Goal: Task Accomplishment & Management: Manage account settings

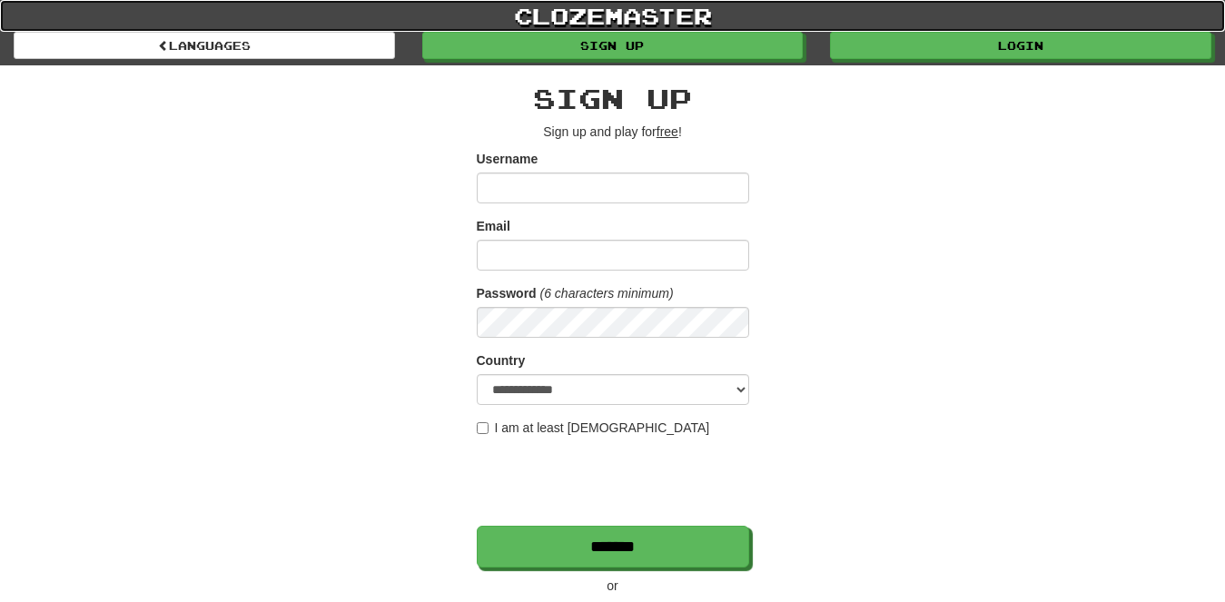
click at [960, 31] on link "clozemaster" at bounding box center [612, 16] width 1225 height 32
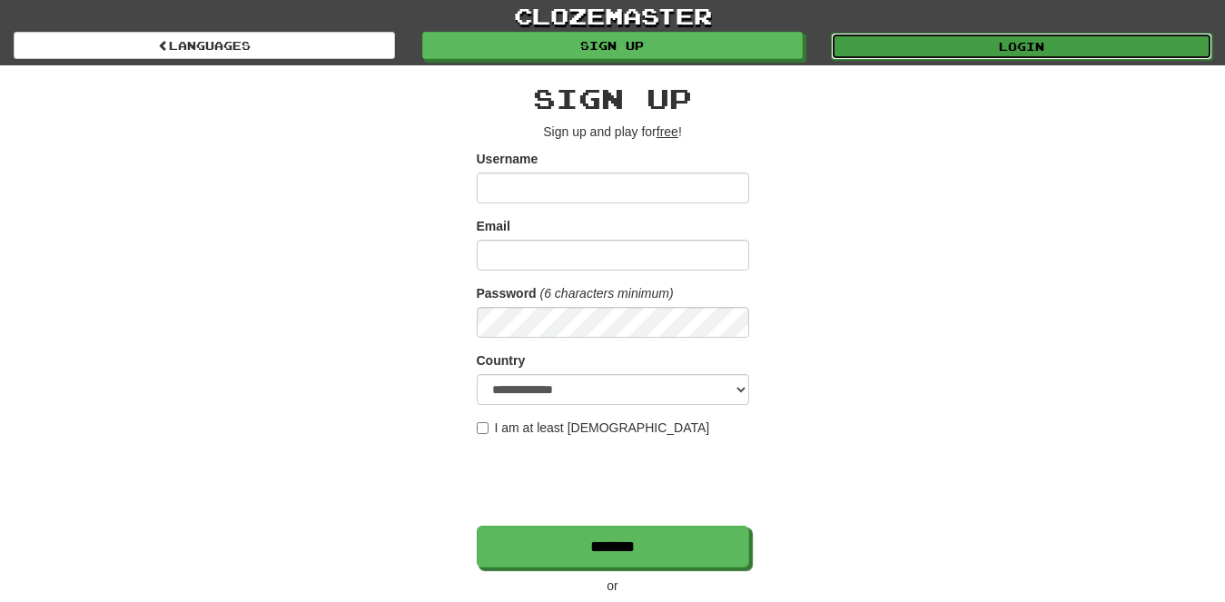
click at [969, 36] on link "Login" at bounding box center [1021, 46] width 381 height 27
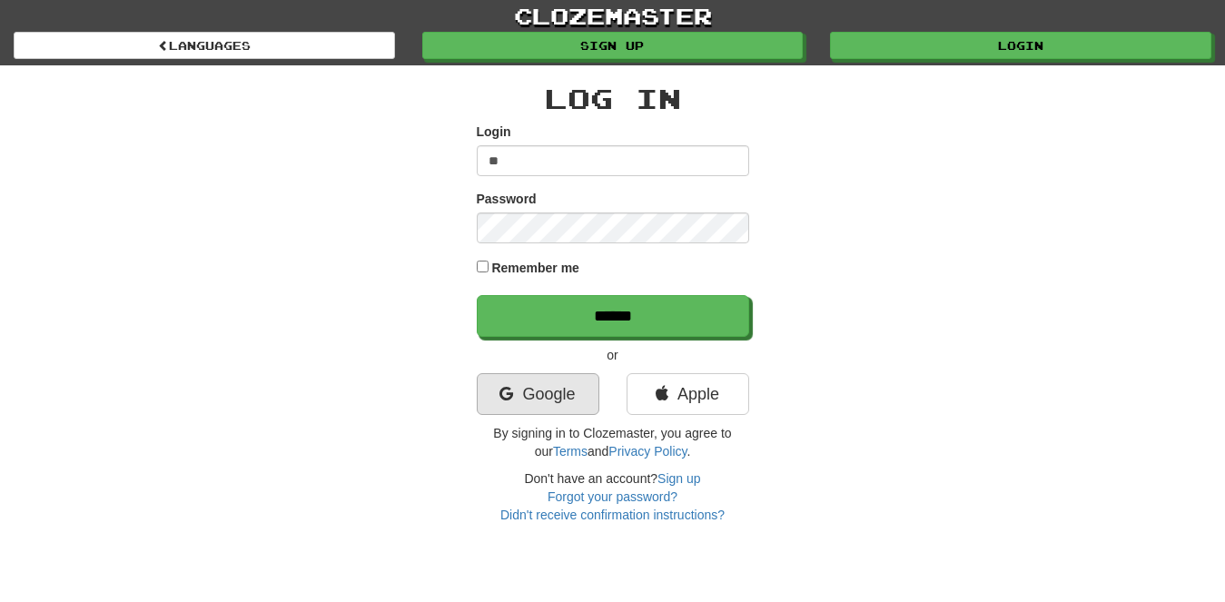
type input "**"
click at [532, 411] on link "Google" at bounding box center [538, 394] width 123 height 42
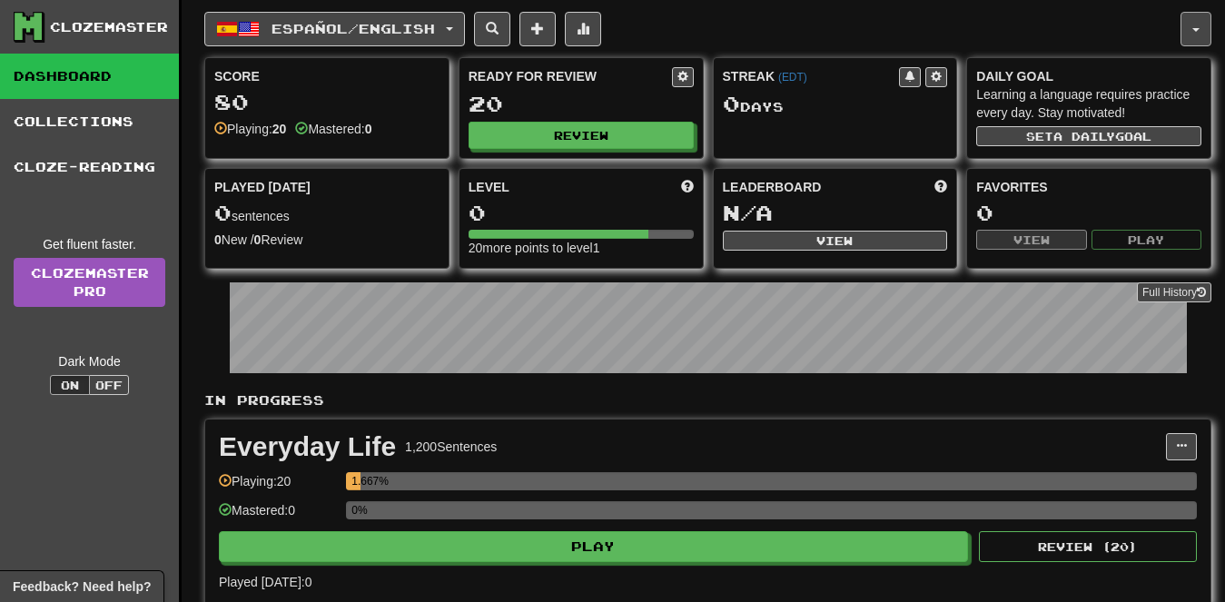
click at [1208, 16] on button "button" at bounding box center [1196, 29] width 31 height 35
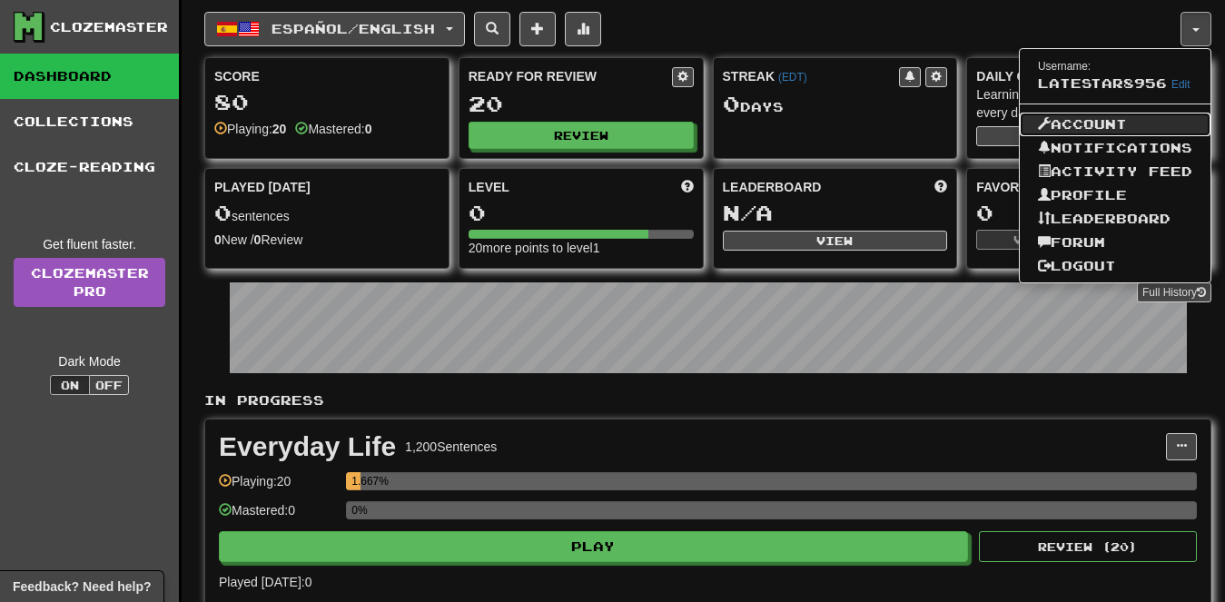
click at [1112, 133] on link "Account" at bounding box center [1115, 125] width 191 height 24
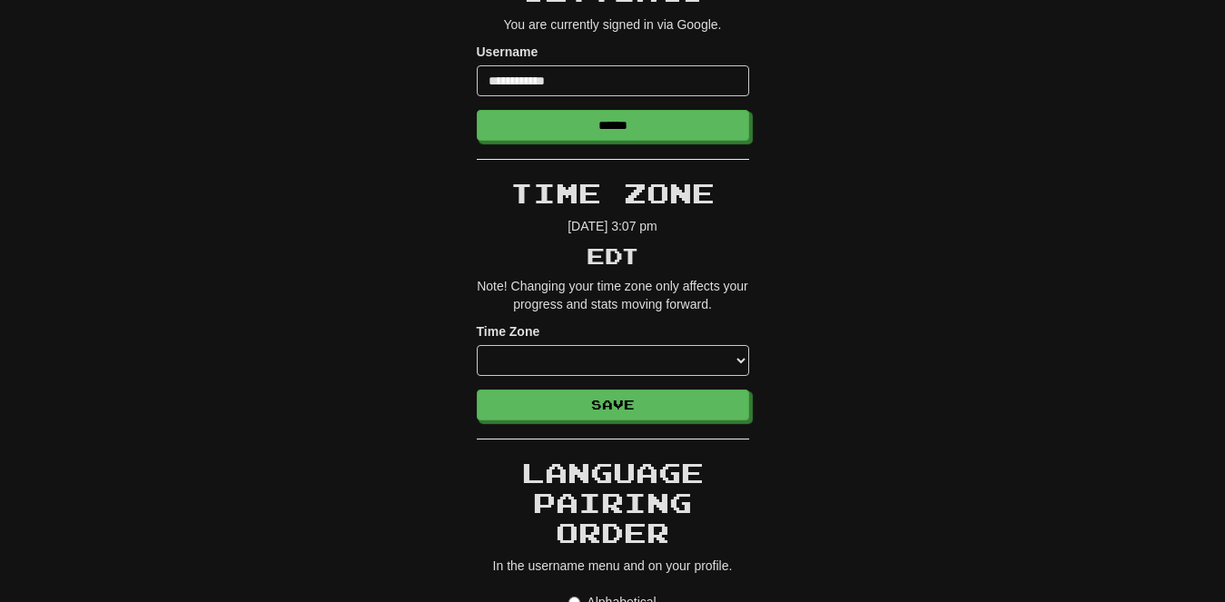
scroll to position [180, 0]
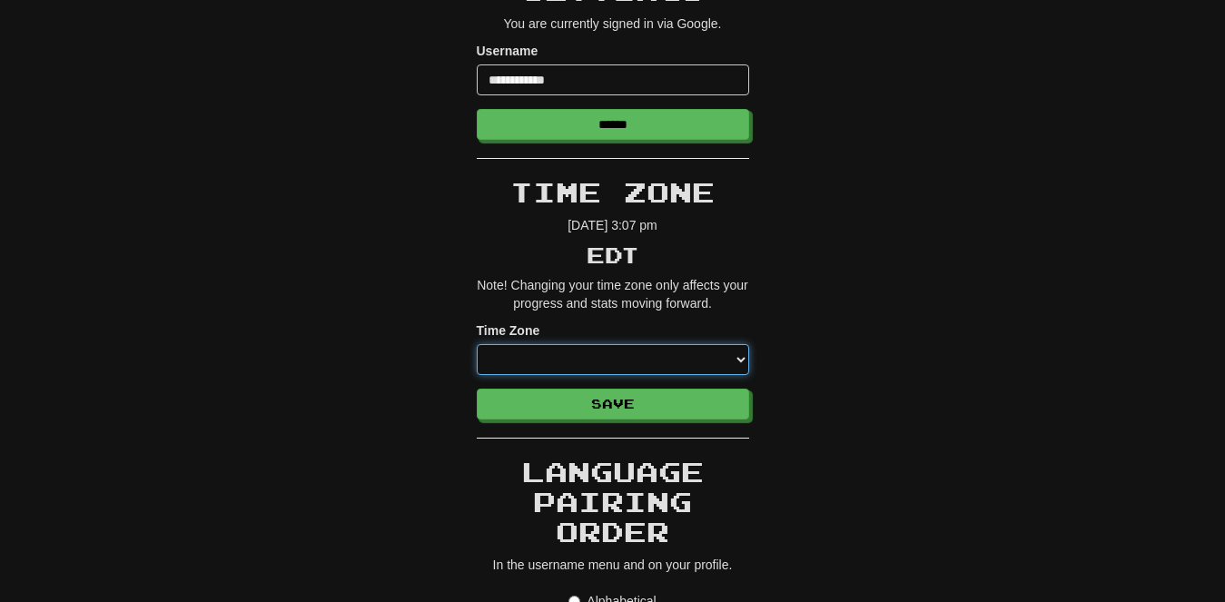
click at [708, 351] on select "**********" at bounding box center [613, 359] width 272 height 31
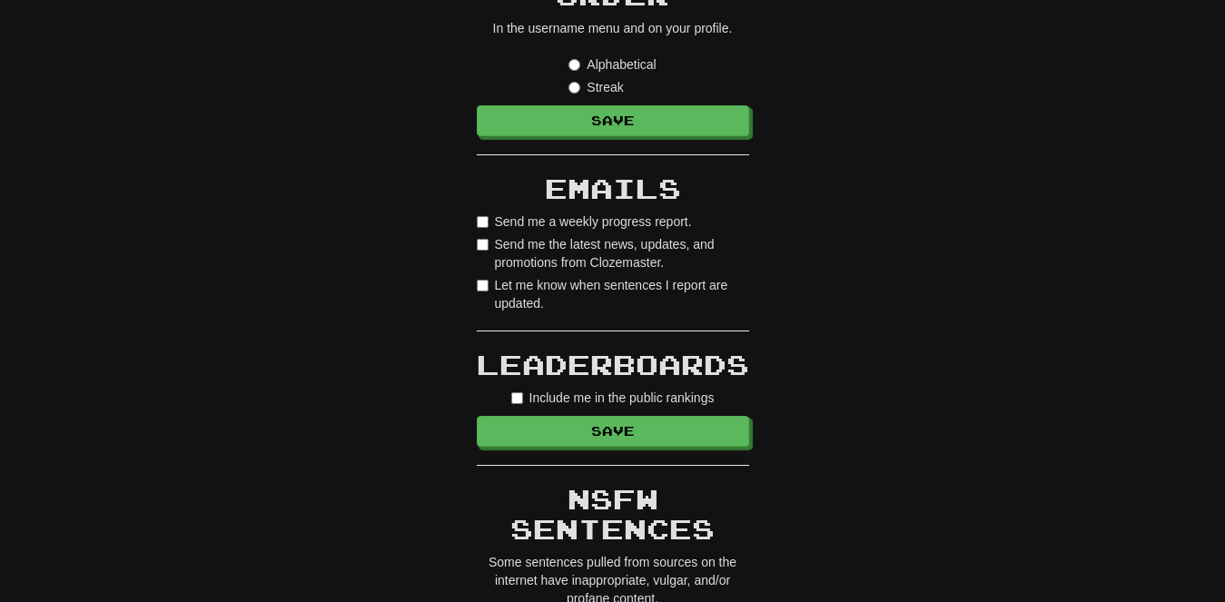
scroll to position [722, 0]
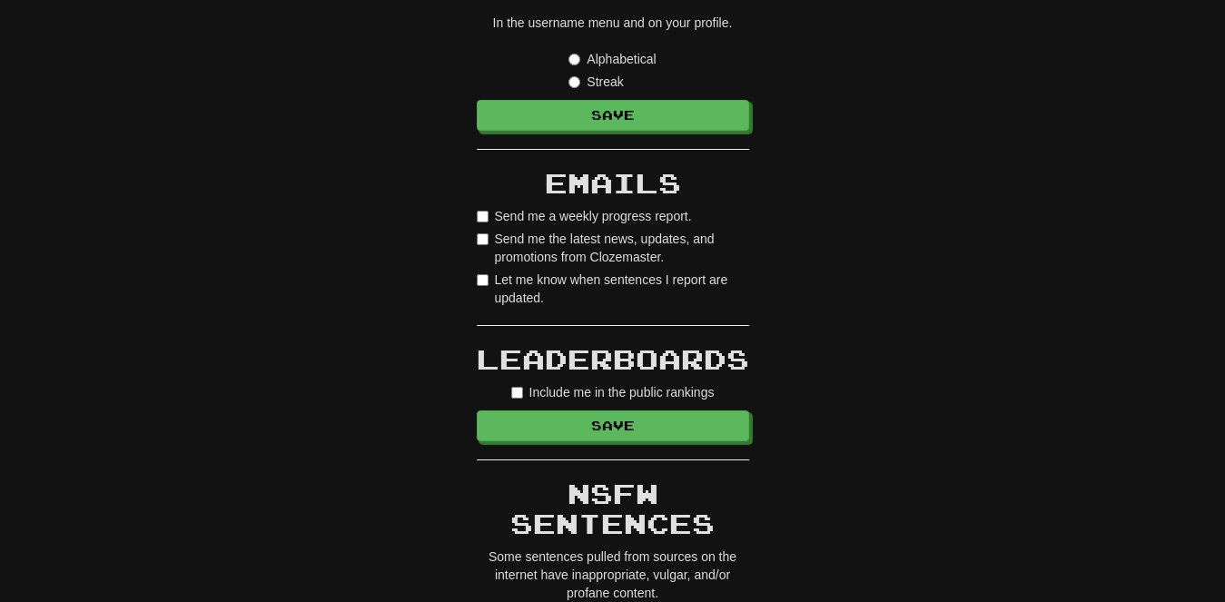
click at [501, 213] on label "Send me a weekly progress report." at bounding box center [584, 216] width 215 height 18
click at [513, 232] on label "Send me the latest news, updates, and promotions from Clozemaster." at bounding box center [613, 248] width 272 height 36
click at [518, 278] on label "Let me know when sentences I report are updated." at bounding box center [613, 289] width 272 height 36
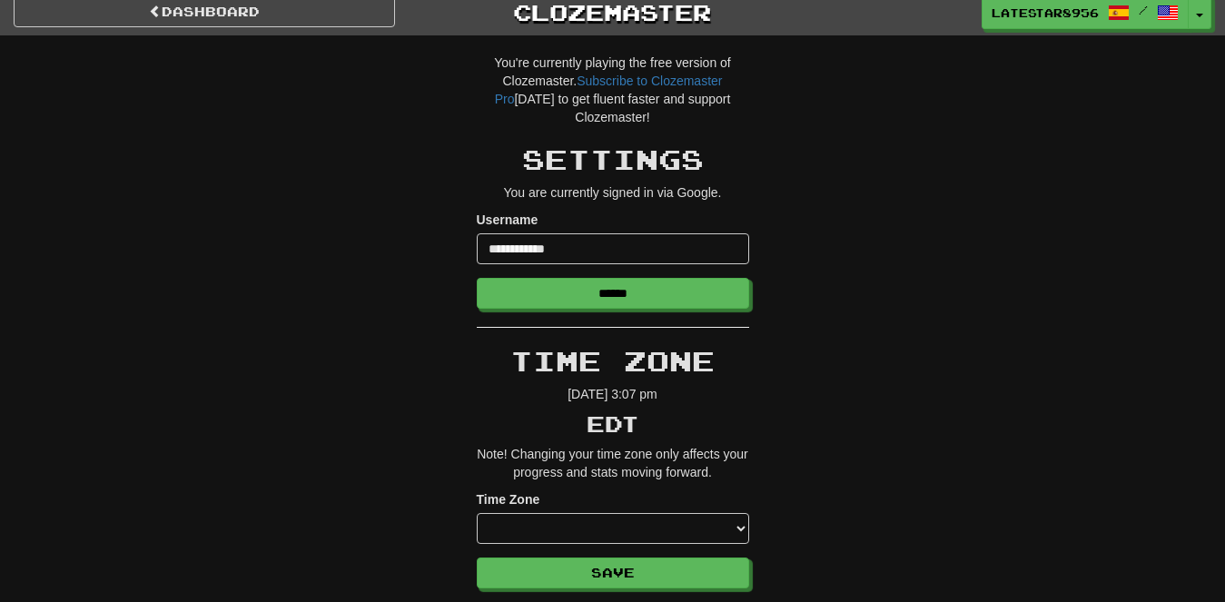
scroll to position [0, 0]
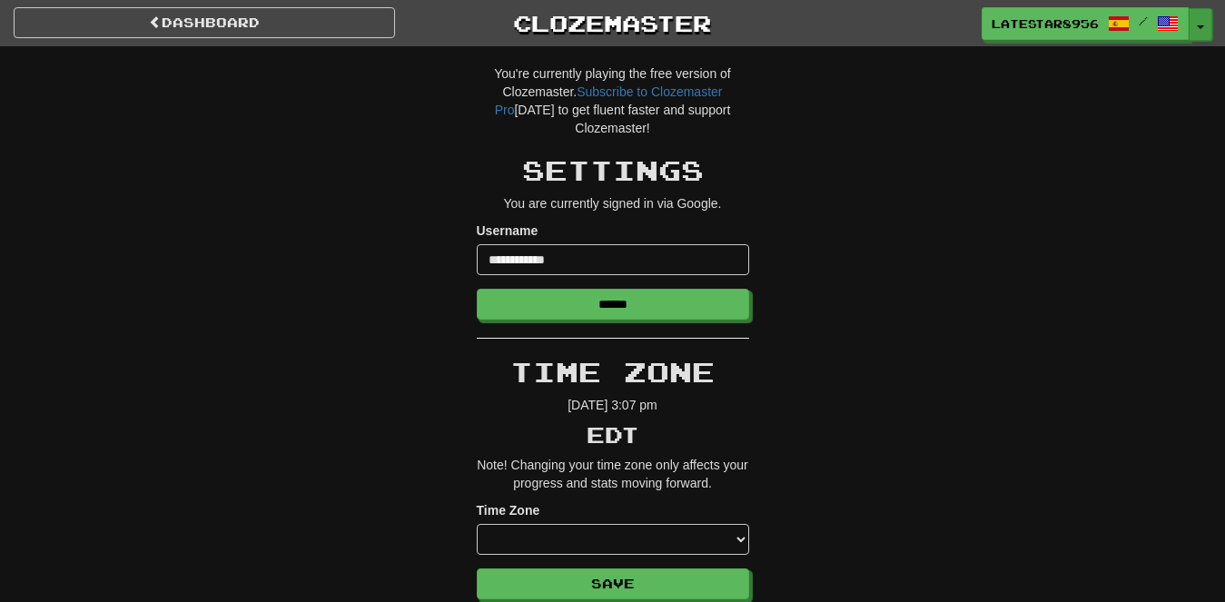
click at [1197, 28] on span "button" at bounding box center [1200, 27] width 7 height 4
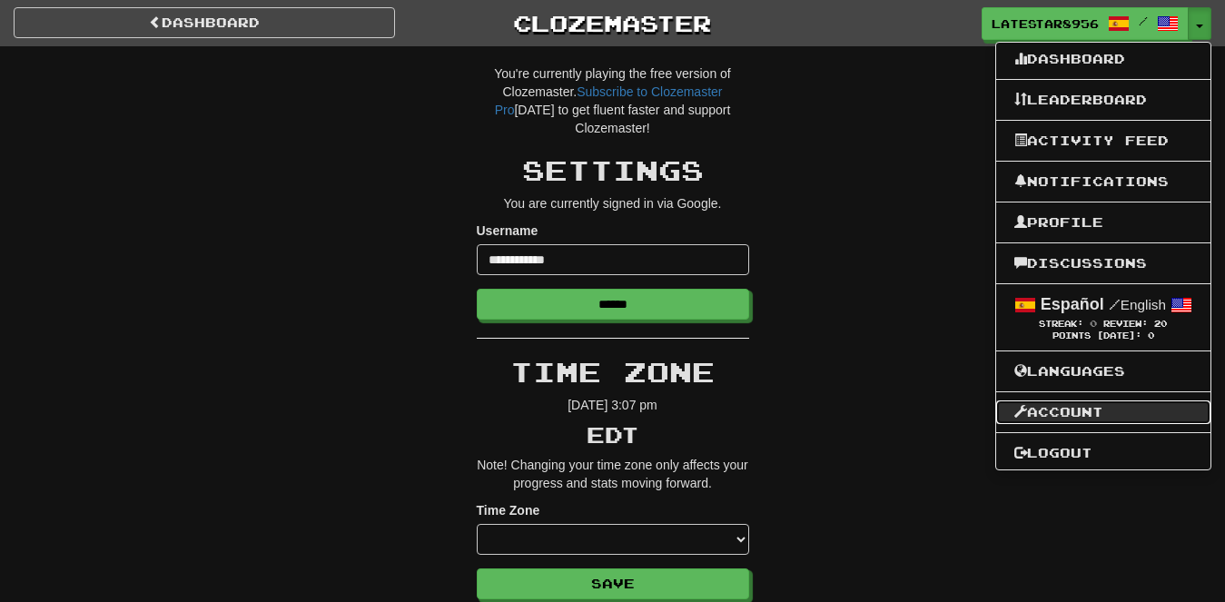
click at [1080, 419] on link "Account" at bounding box center [1103, 413] width 214 height 24
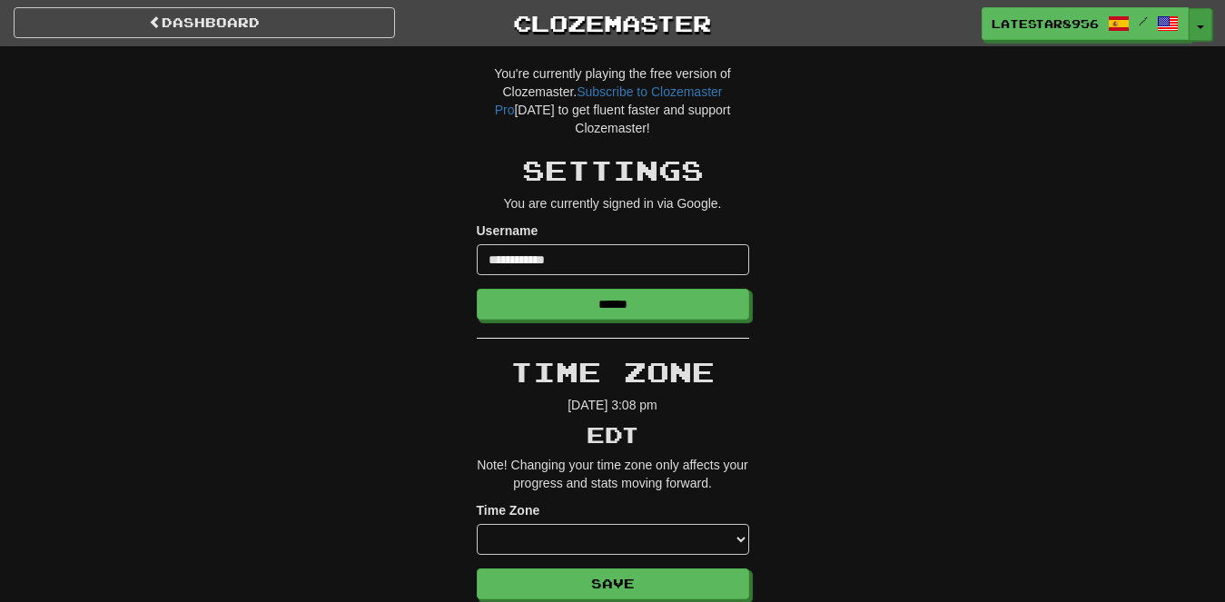
click at [1200, 22] on button "Toggle Dropdown" at bounding box center [1201, 24] width 24 height 33
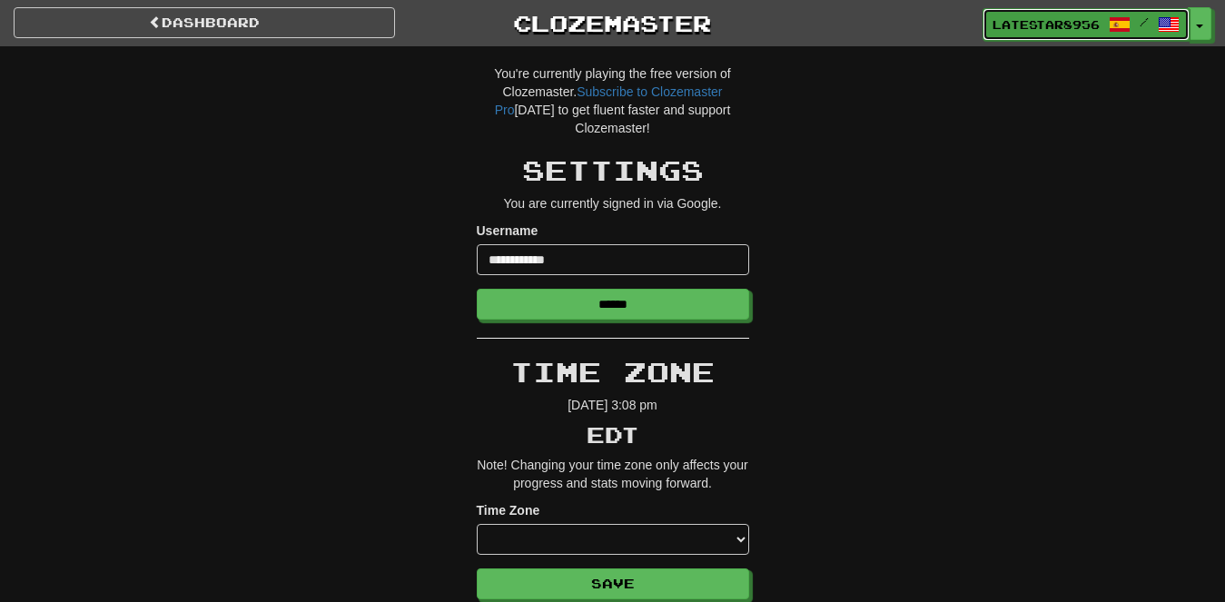
click at [1065, 21] on span "LateStar8956" at bounding box center [1046, 24] width 107 height 16
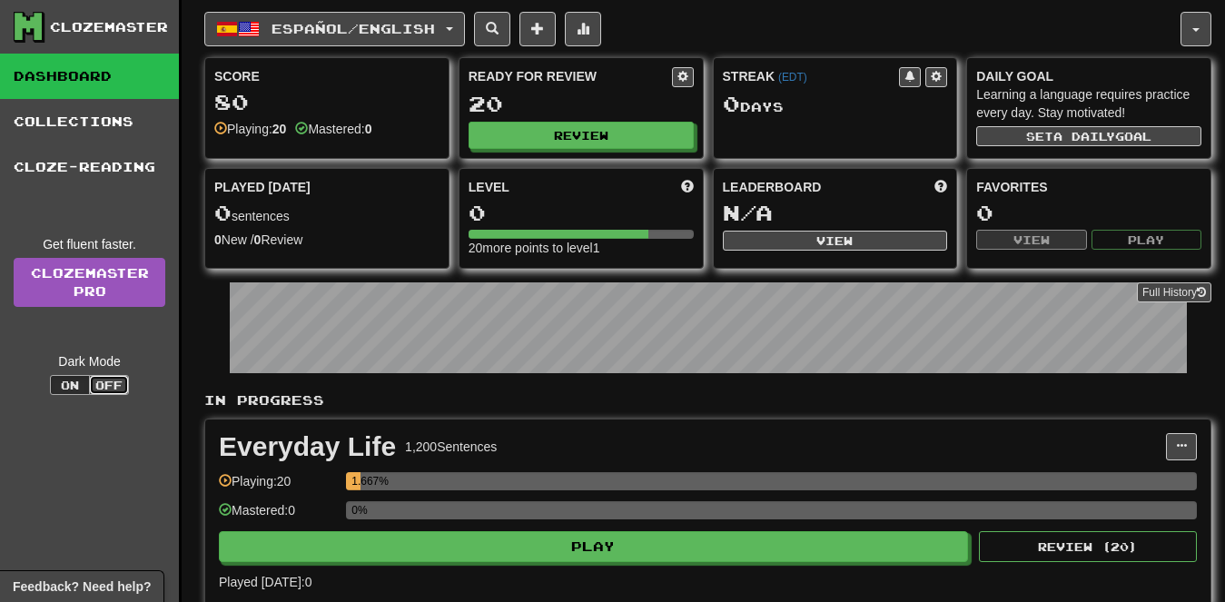
click at [91, 381] on button "Off" at bounding box center [109, 385] width 40 height 20
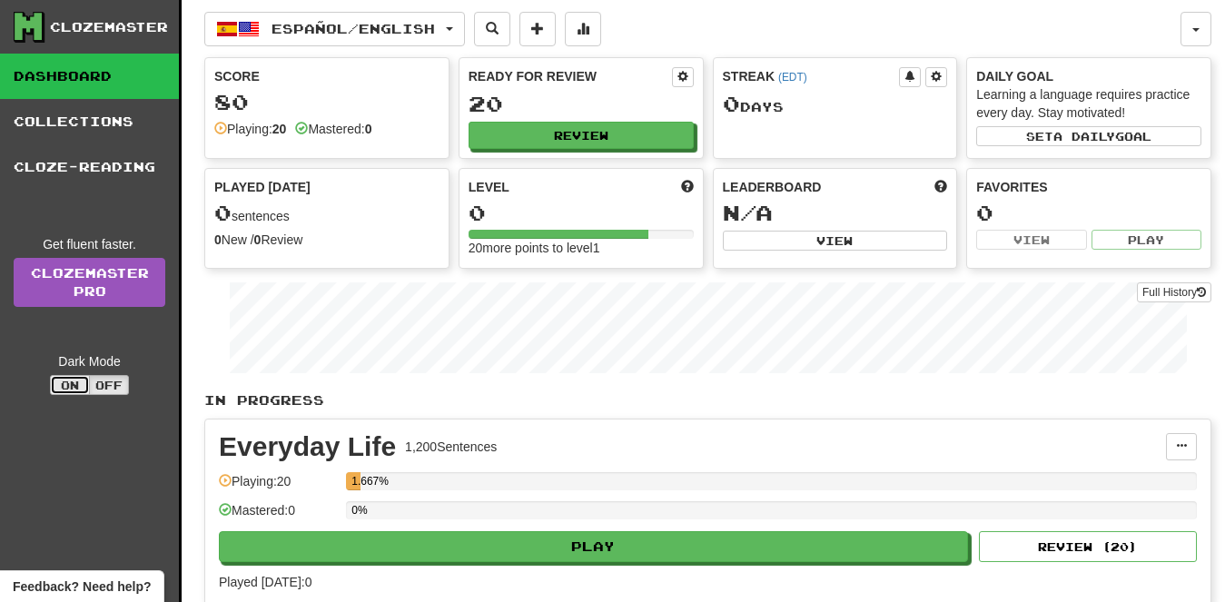
click at [69, 381] on button "On" at bounding box center [70, 385] width 40 height 20
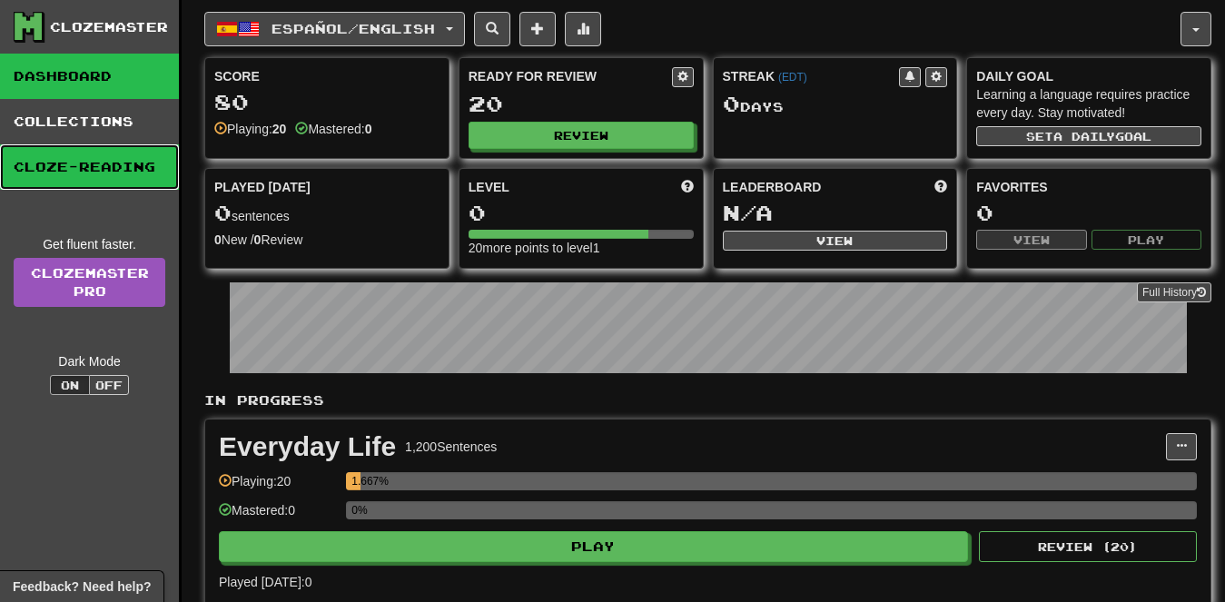
click at [88, 169] on link "Cloze-Reading" at bounding box center [89, 166] width 179 height 45
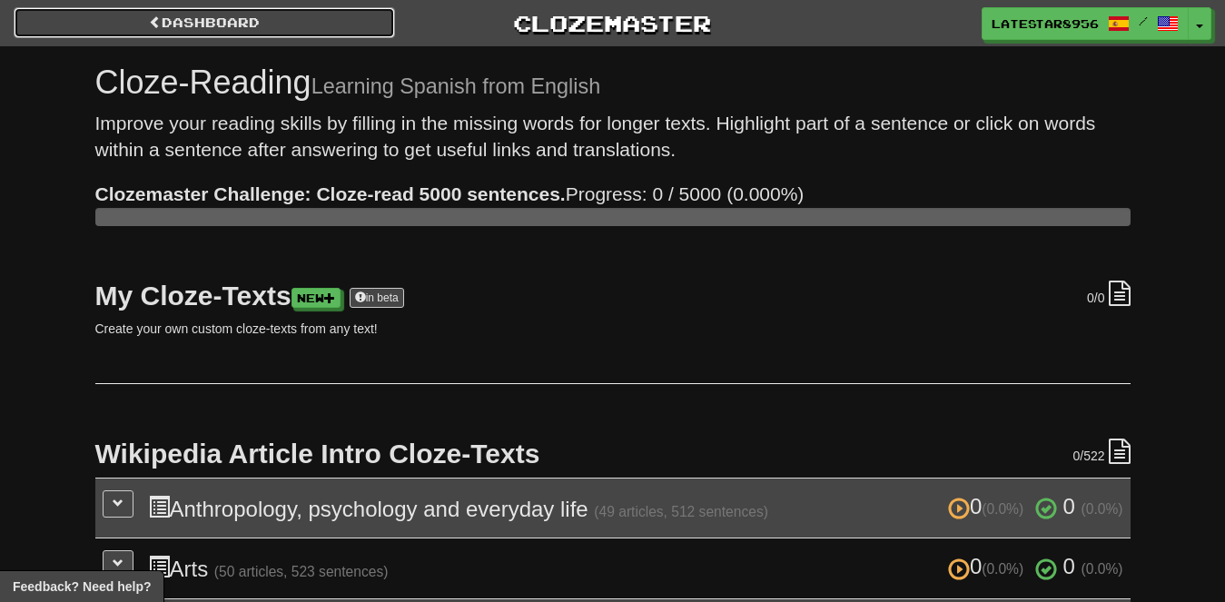
click at [95, 31] on link "Dashboard" at bounding box center [204, 22] width 381 height 31
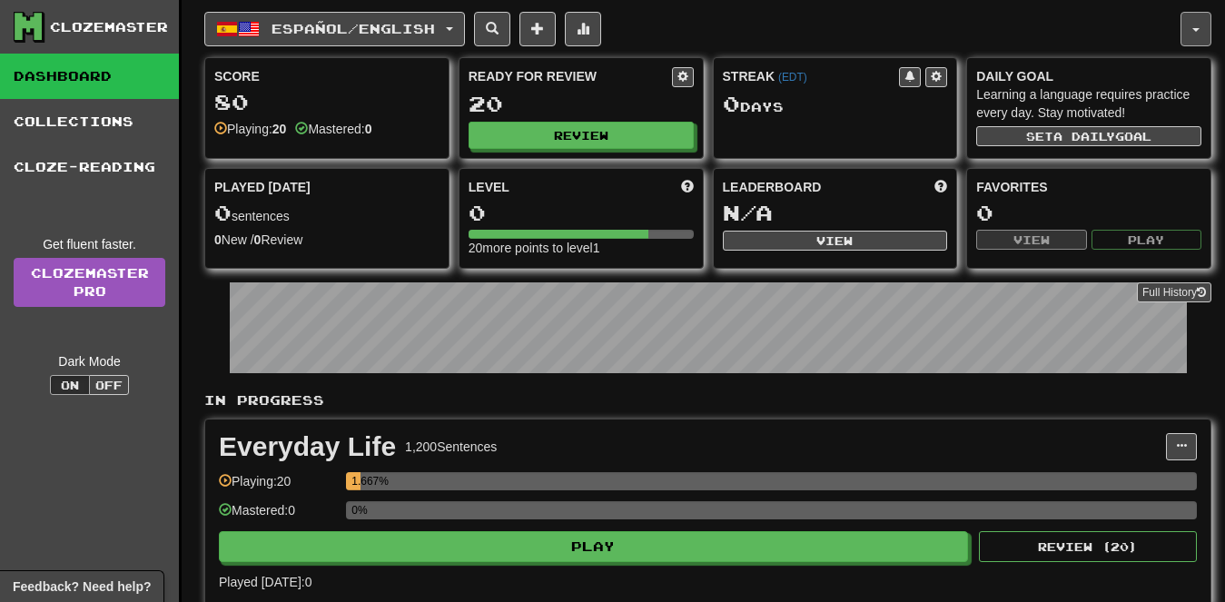
click at [1187, 26] on button "button" at bounding box center [1196, 29] width 31 height 35
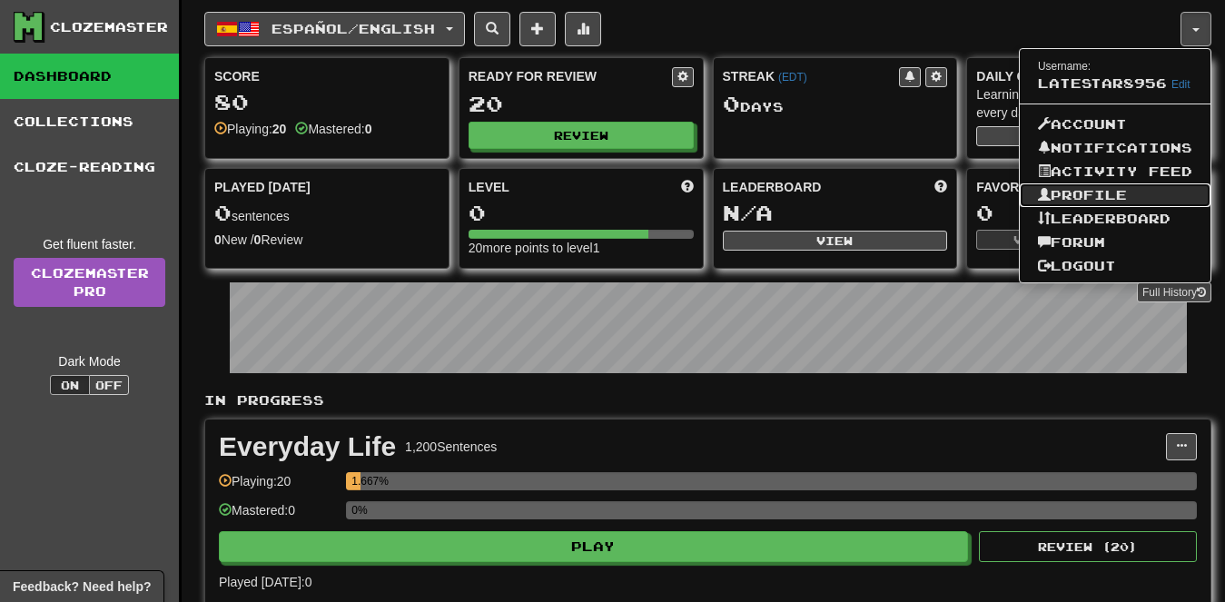
click at [1156, 195] on link "Profile" at bounding box center [1115, 195] width 191 height 24
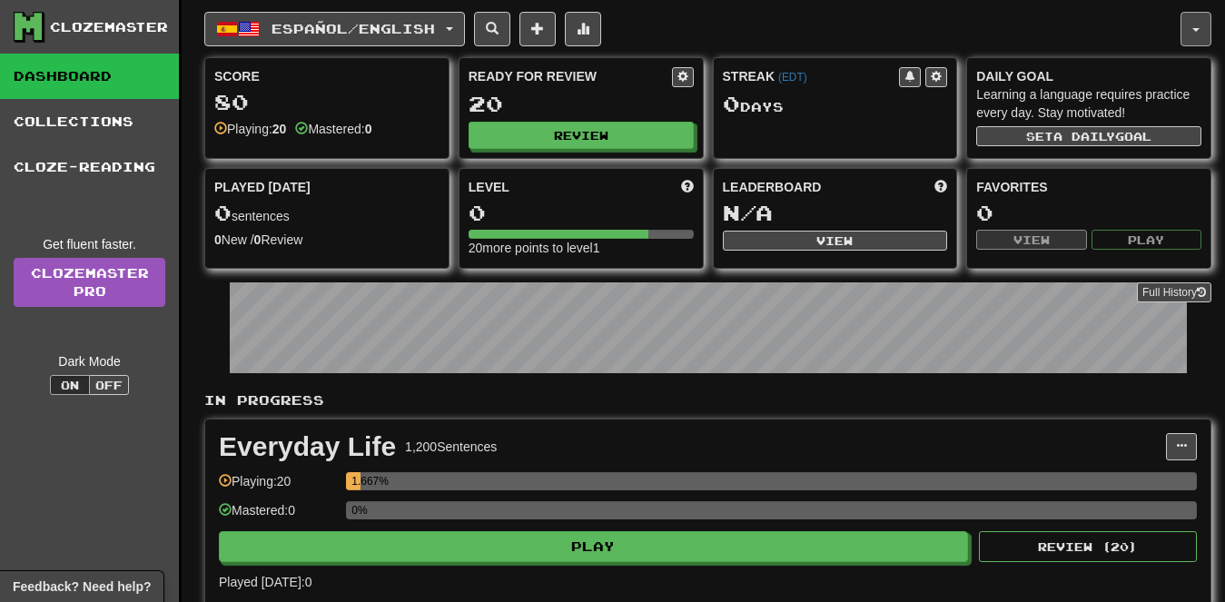
click at [1194, 35] on button "button" at bounding box center [1196, 29] width 31 height 35
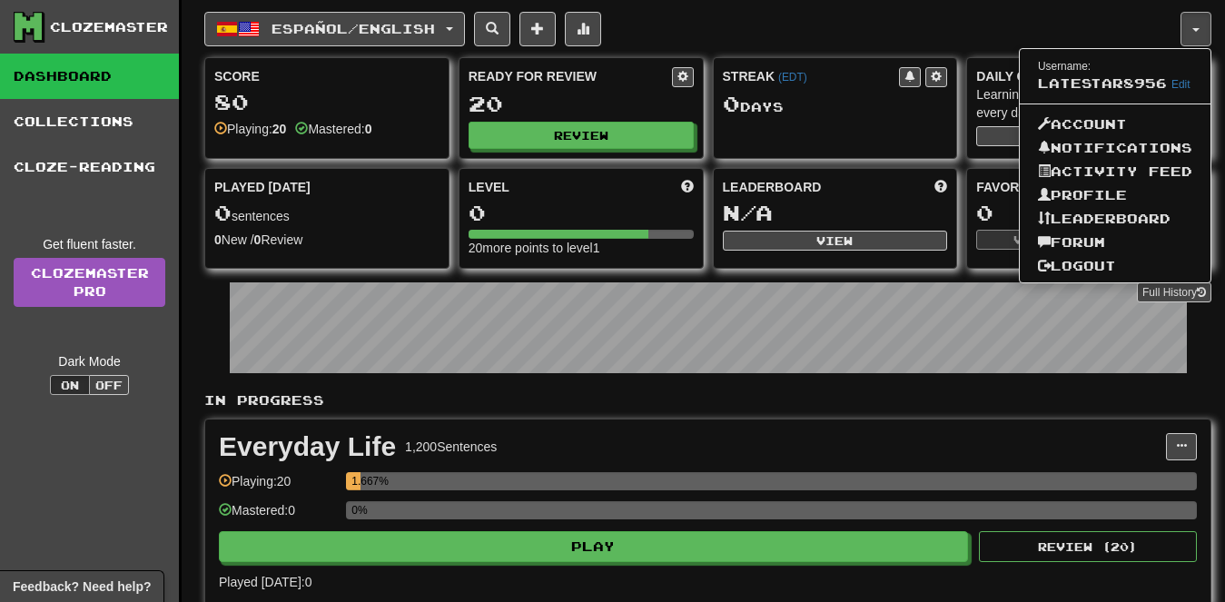
click at [1174, 91] on span "Username: LateStar8956 Edit" at bounding box center [1115, 75] width 191 height 42
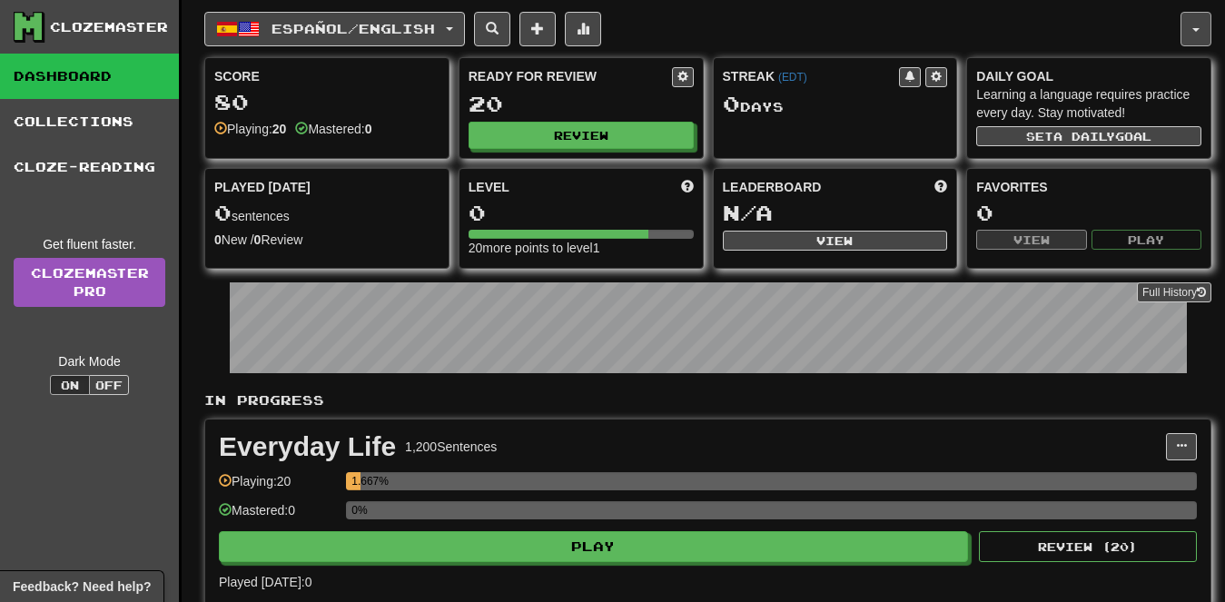
click at [1188, 42] on button "button" at bounding box center [1196, 29] width 31 height 35
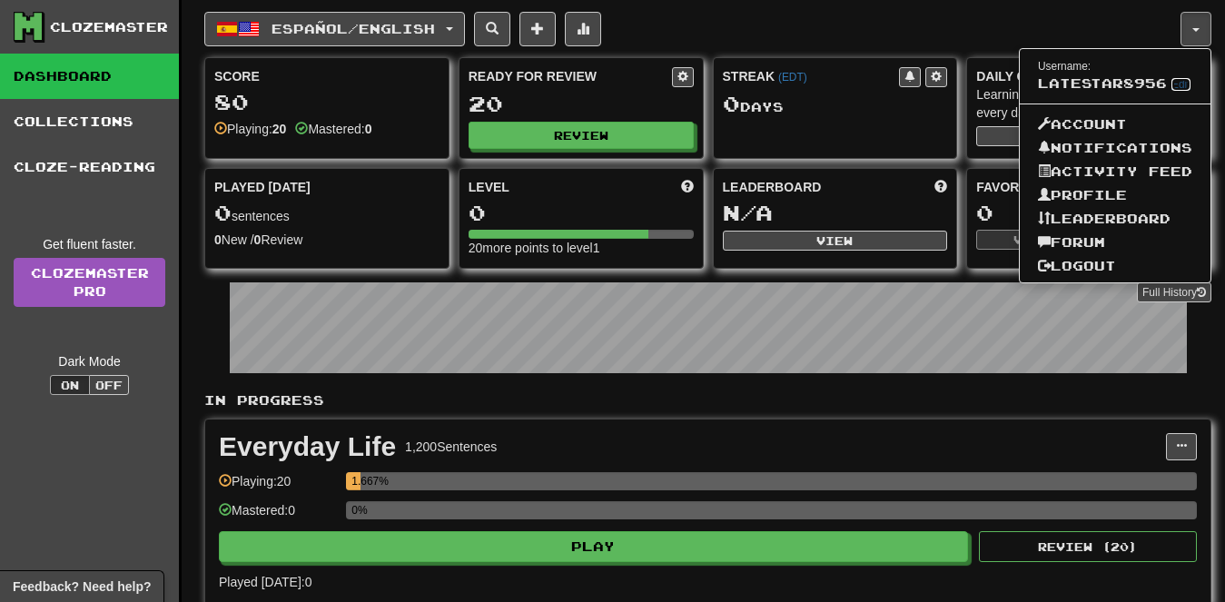
click at [1172, 83] on link "Edit" at bounding box center [1181, 84] width 19 height 13
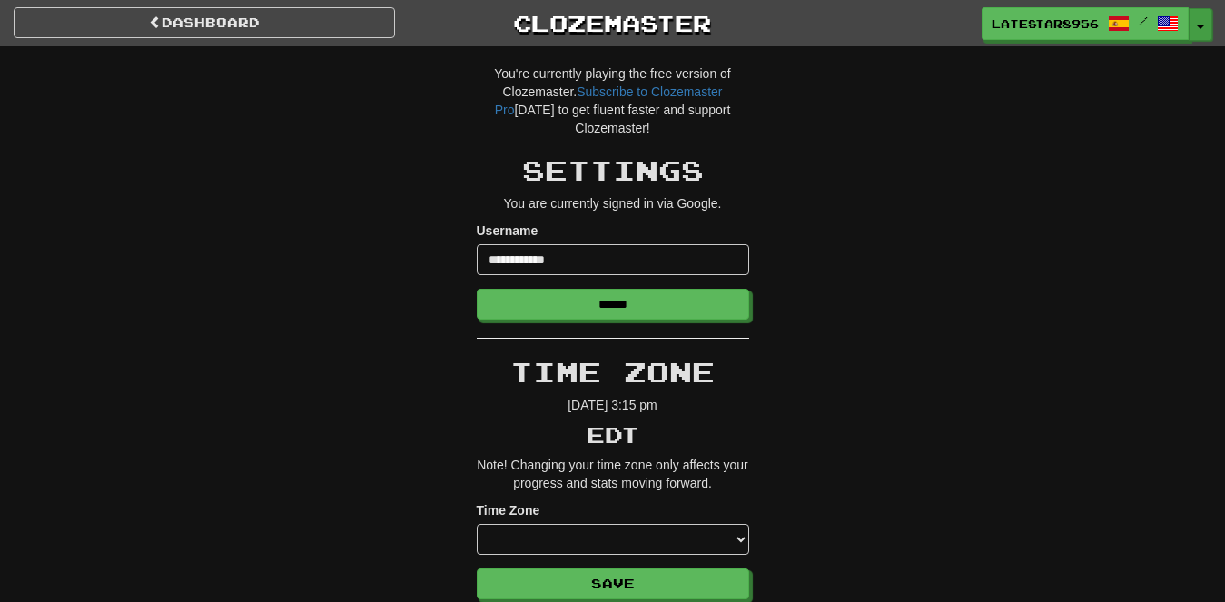
click at [1201, 23] on button "Toggle Dropdown" at bounding box center [1201, 24] width 24 height 33
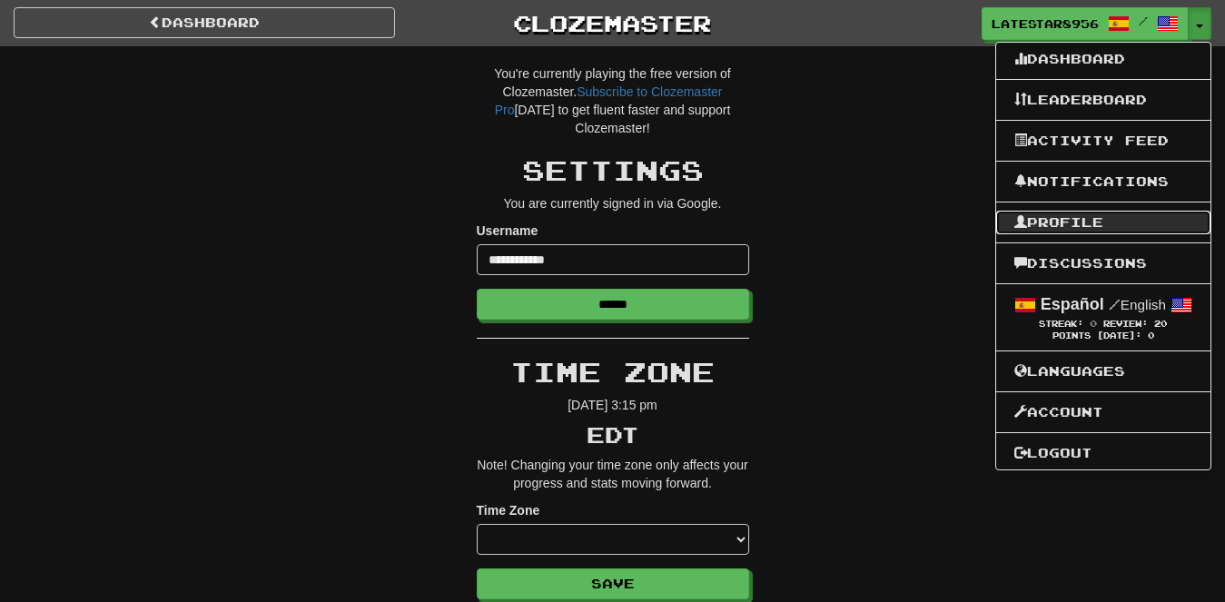
click at [1138, 226] on link "Profile" at bounding box center [1103, 223] width 214 height 24
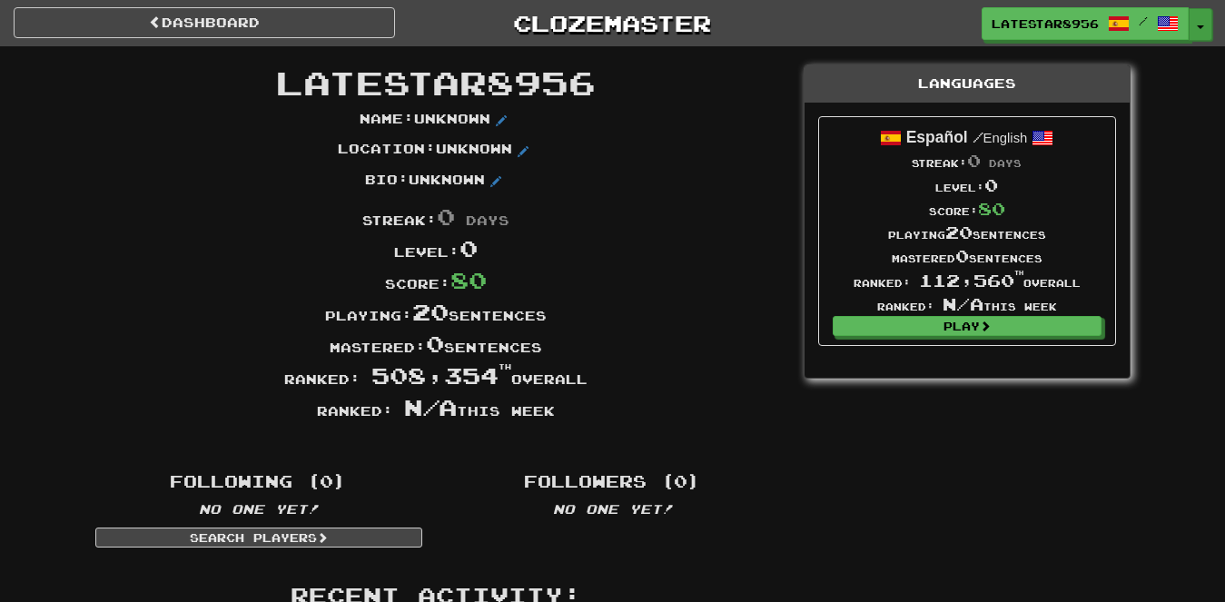
click at [1196, 18] on button "Toggle Dropdown" at bounding box center [1201, 24] width 24 height 33
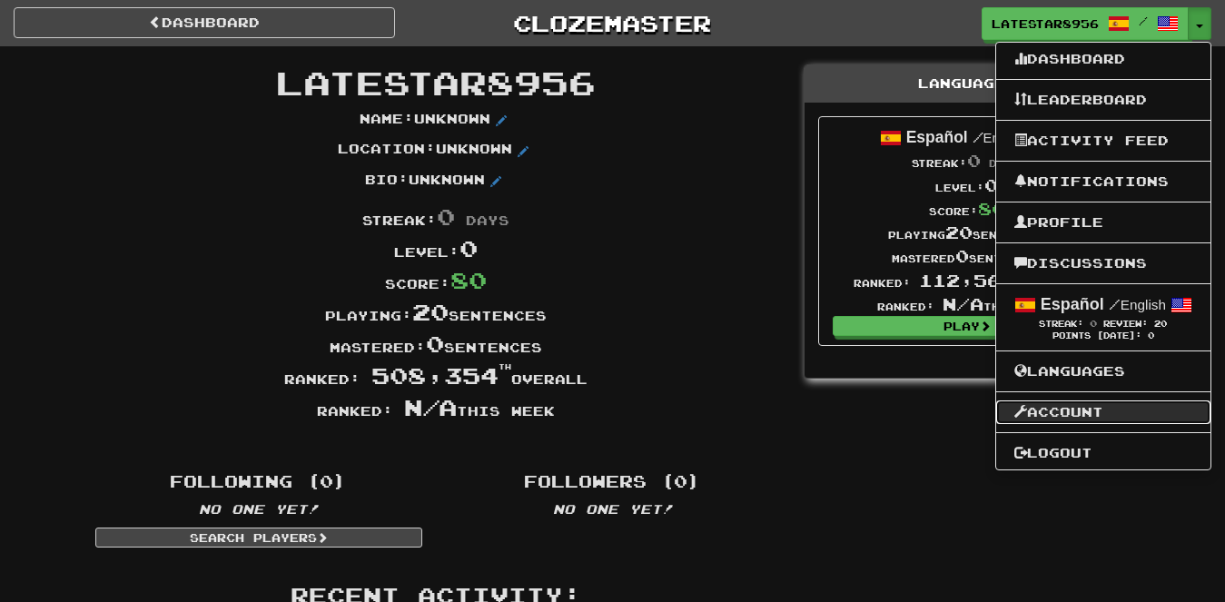
click at [1098, 421] on link "Account" at bounding box center [1103, 413] width 214 height 24
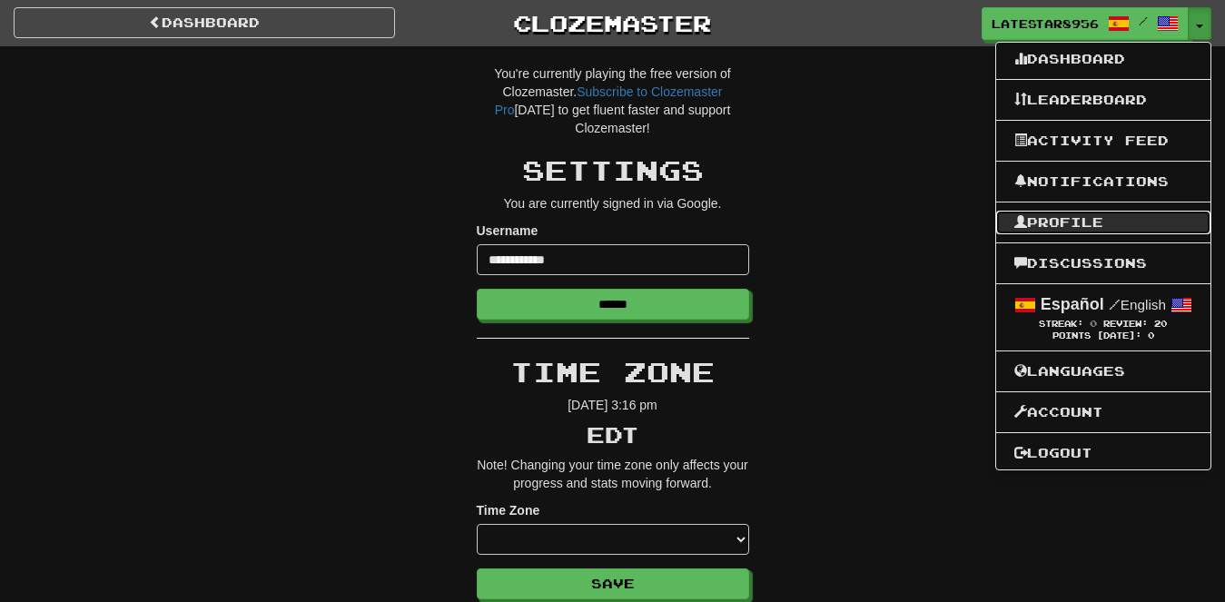
click at [1099, 228] on link "Profile" at bounding box center [1103, 223] width 214 height 24
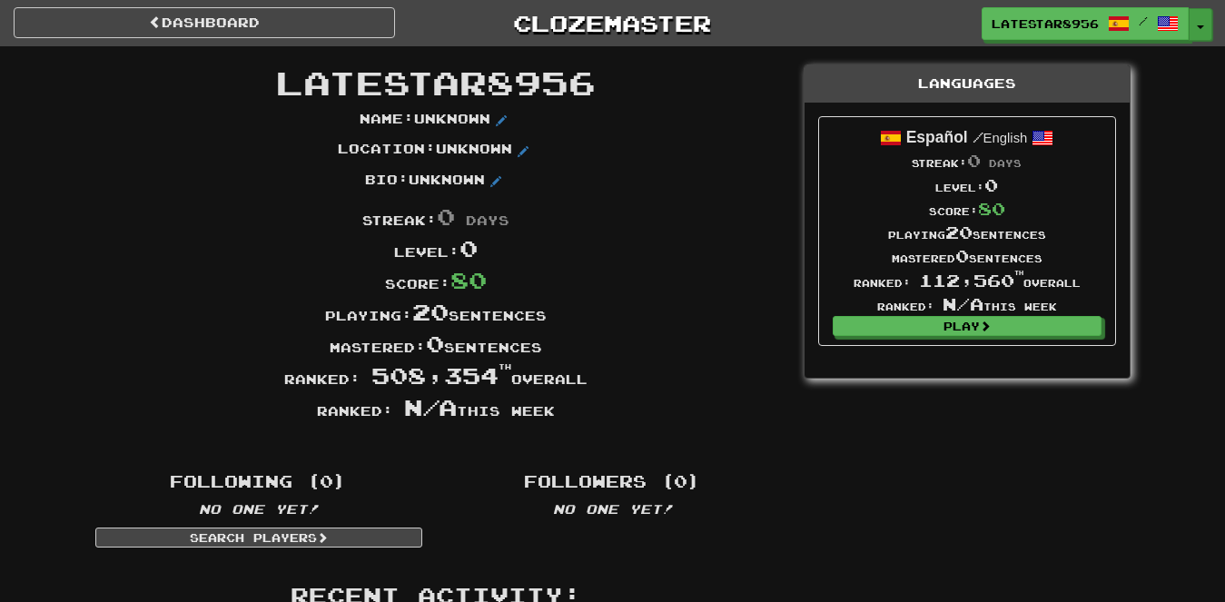
click at [1192, 24] on button "Toggle Dropdown" at bounding box center [1201, 24] width 24 height 33
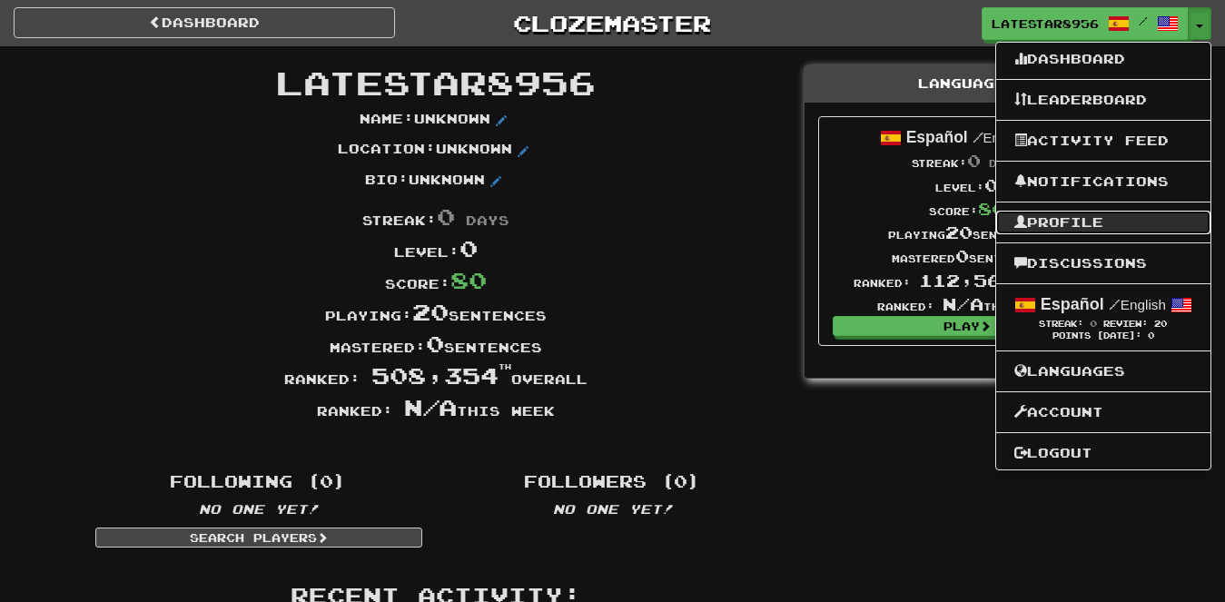
click at [1155, 232] on link "Profile" at bounding box center [1103, 223] width 214 height 24
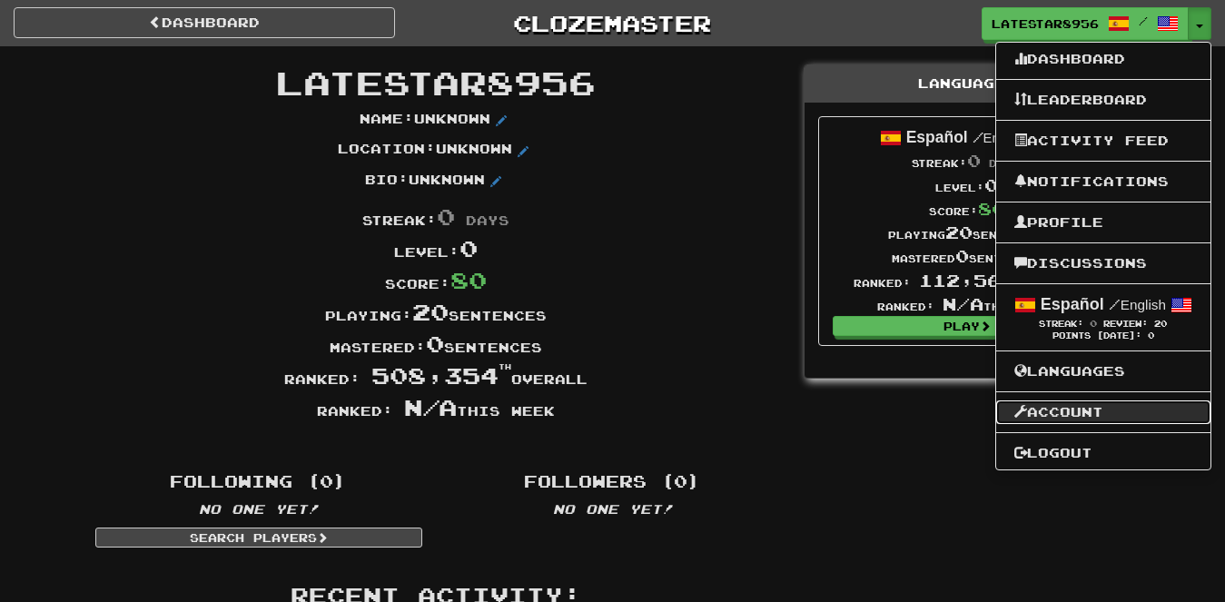
click at [1044, 404] on link "Account" at bounding box center [1103, 413] width 214 height 24
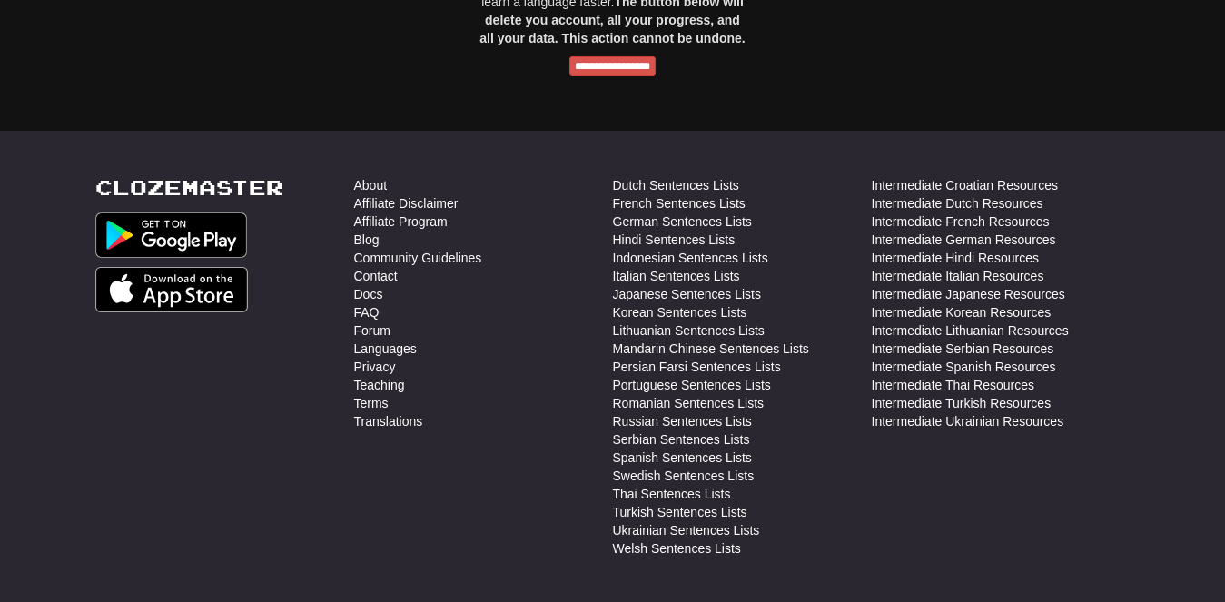
scroll to position [1461, 0]
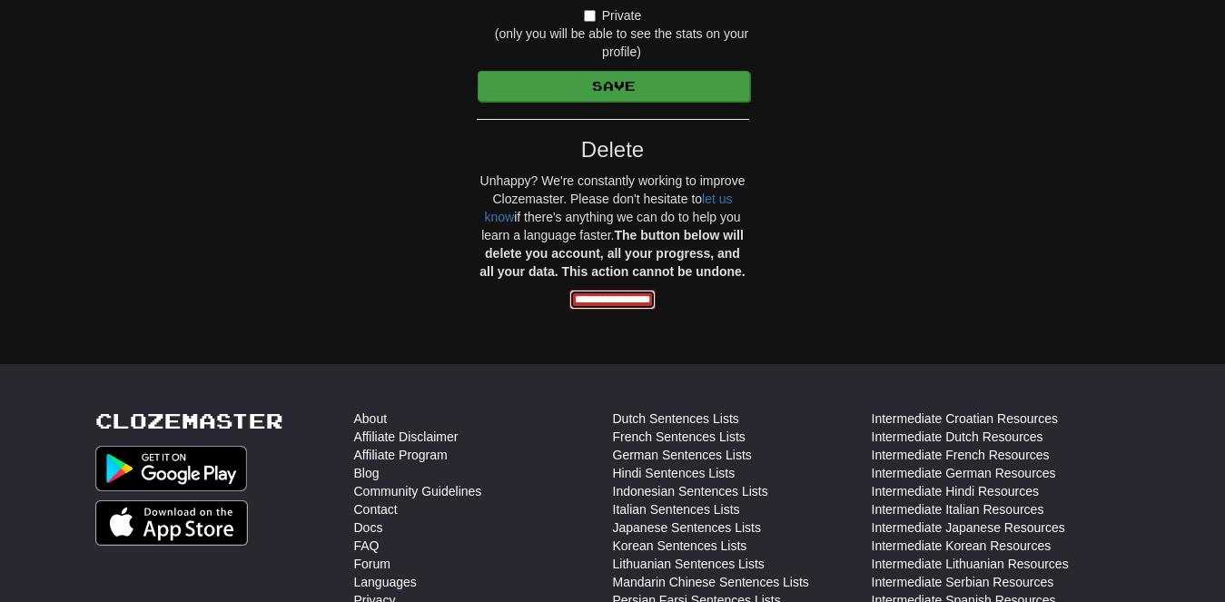
click at [632, 295] on input "**********" at bounding box center [613, 300] width 86 height 20
